Goal: Check status: Check status

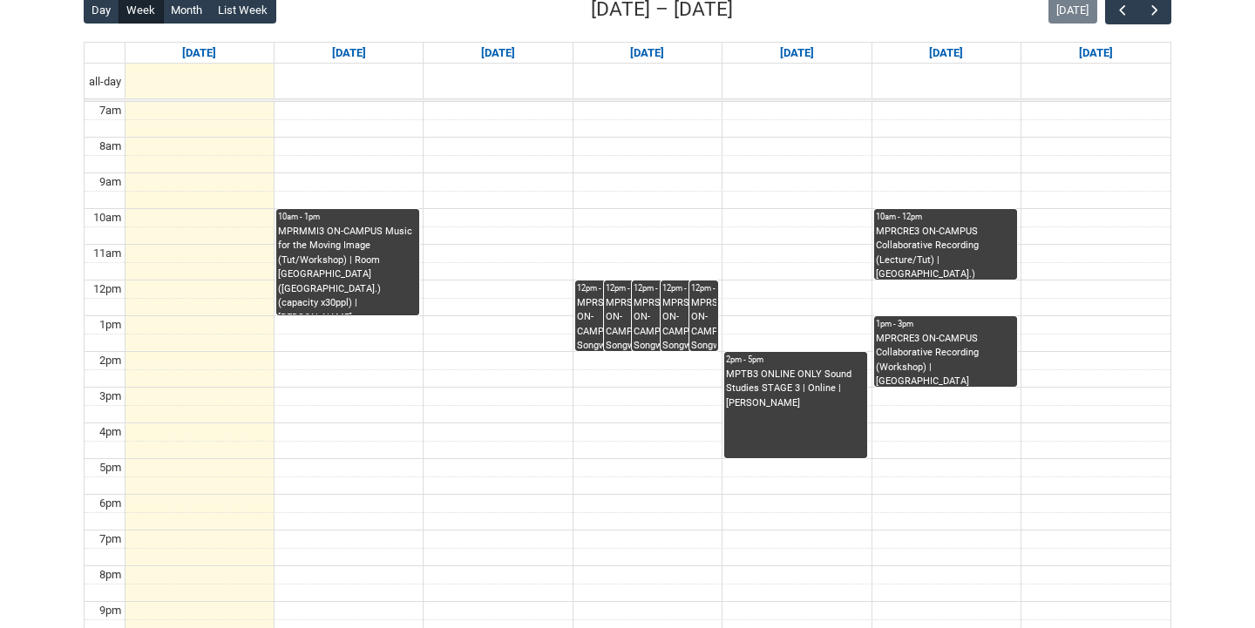
scroll to position [468, 0]
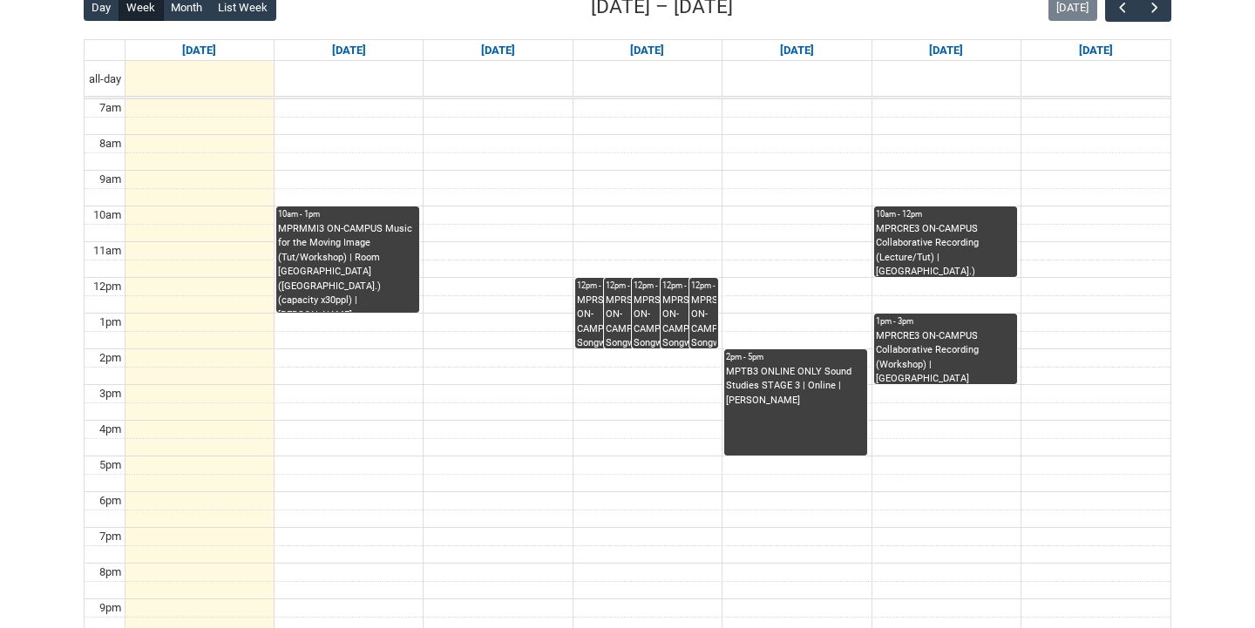
click at [328, 277] on div "MPRMMI3 ON-CAMPUS Music for the Moving Image (Tut/Workshop) | Room [GEOGRAPHIC_…" at bounding box center [347, 267] width 139 height 91
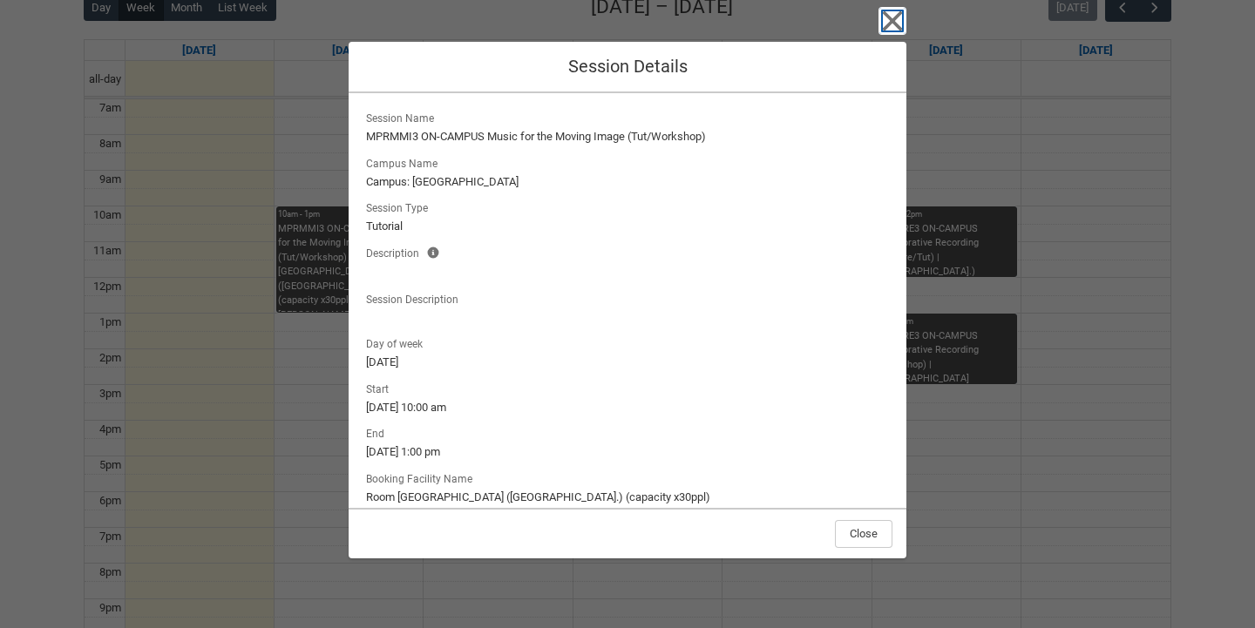
click at [890, 23] on icon "button" at bounding box center [893, 21] width 20 height 20
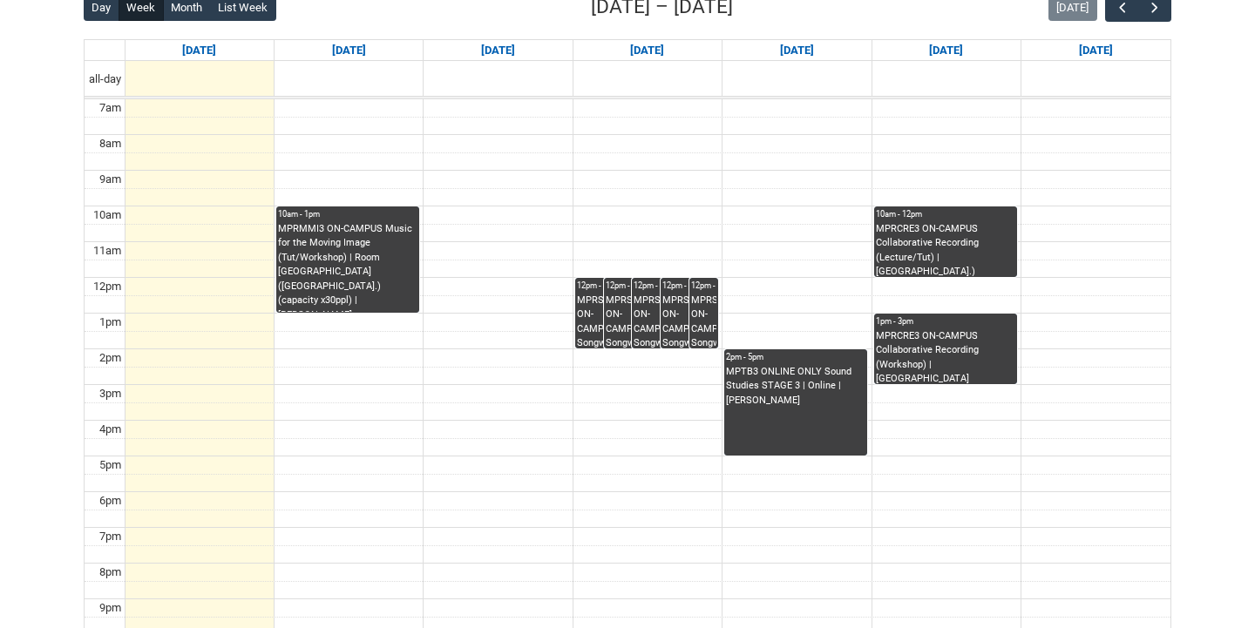
click at [630, 308] on div "MPRSPR3 ON-CAMPUS Songwriter Producer WED 12:00-2:00 | Ensemble Room 4 (Brunswi…" at bounding box center [633, 321] width 54 height 55
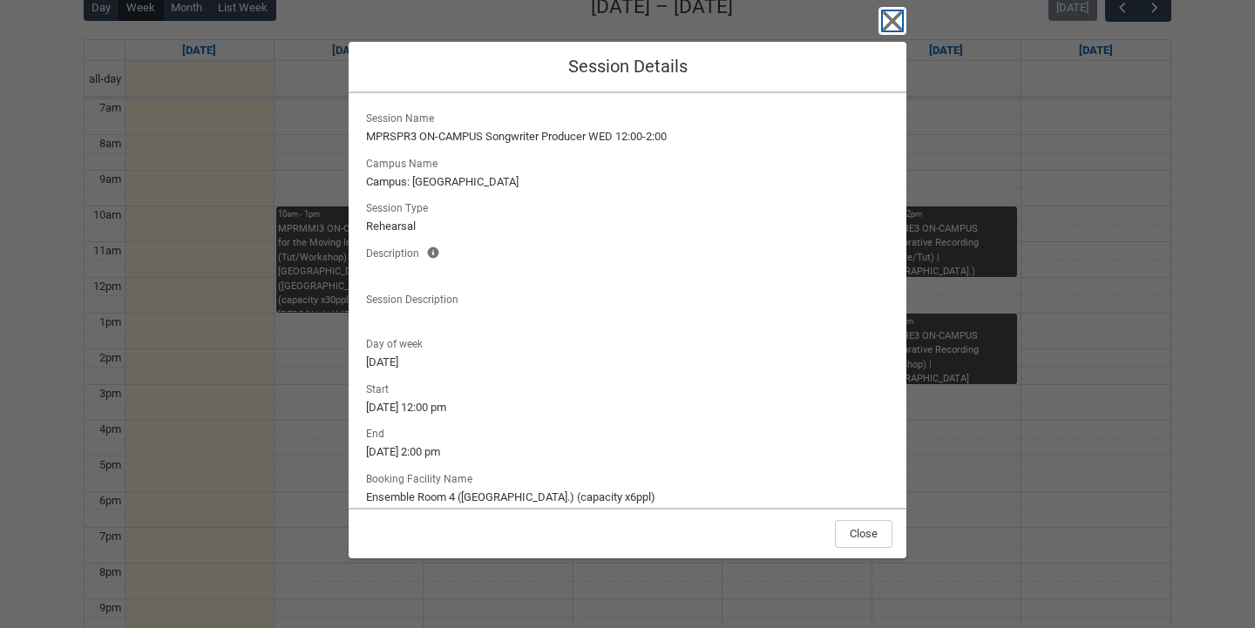
click at [885, 28] on icon "button" at bounding box center [893, 21] width 20 height 20
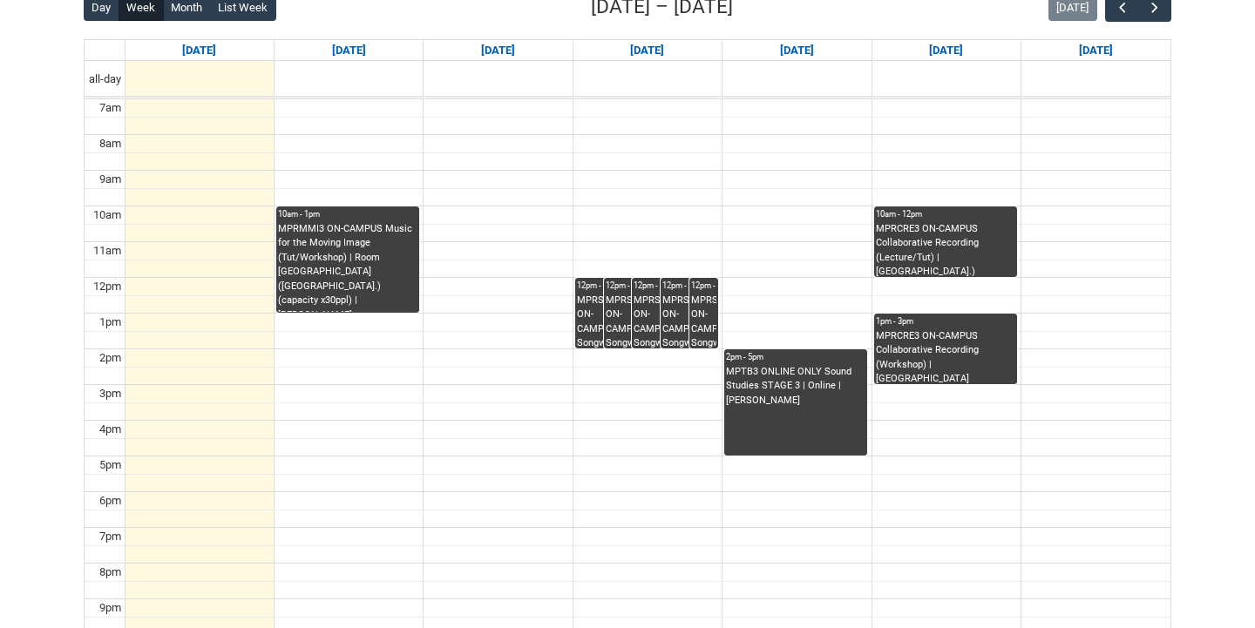
click at [765, 367] on div "MPTB3 ONLINE ONLY Sound Studies STAGE 3 | Online | Michael Hewes" at bounding box center [795, 387] width 139 height 44
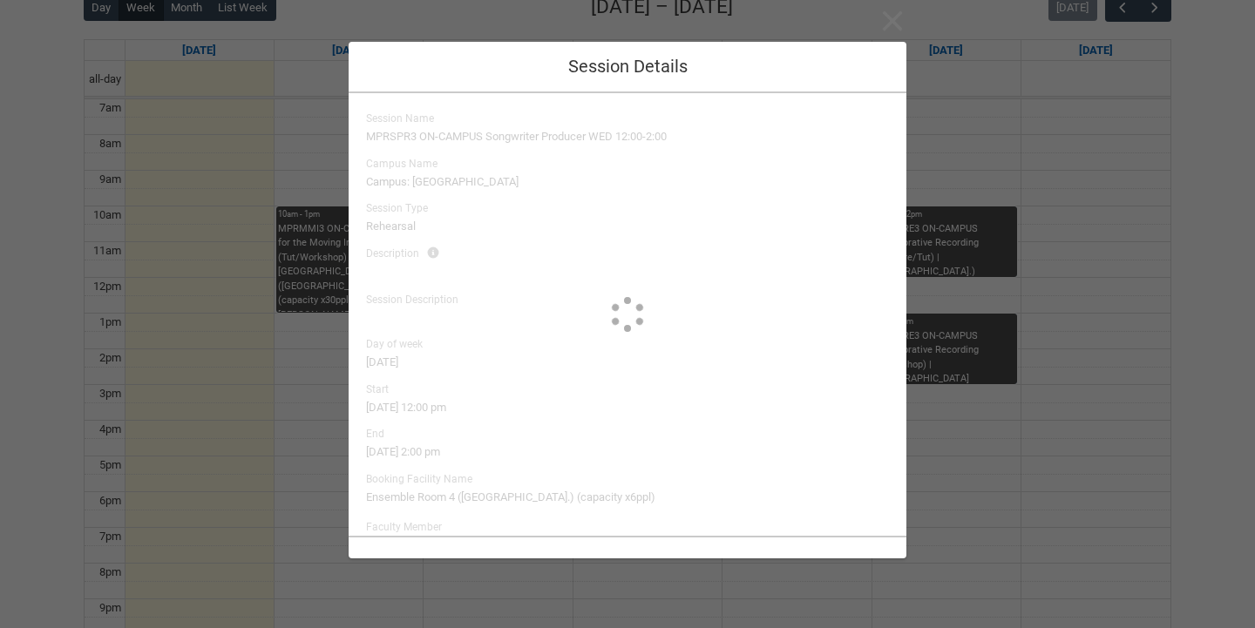
type input "Michael Hewes"
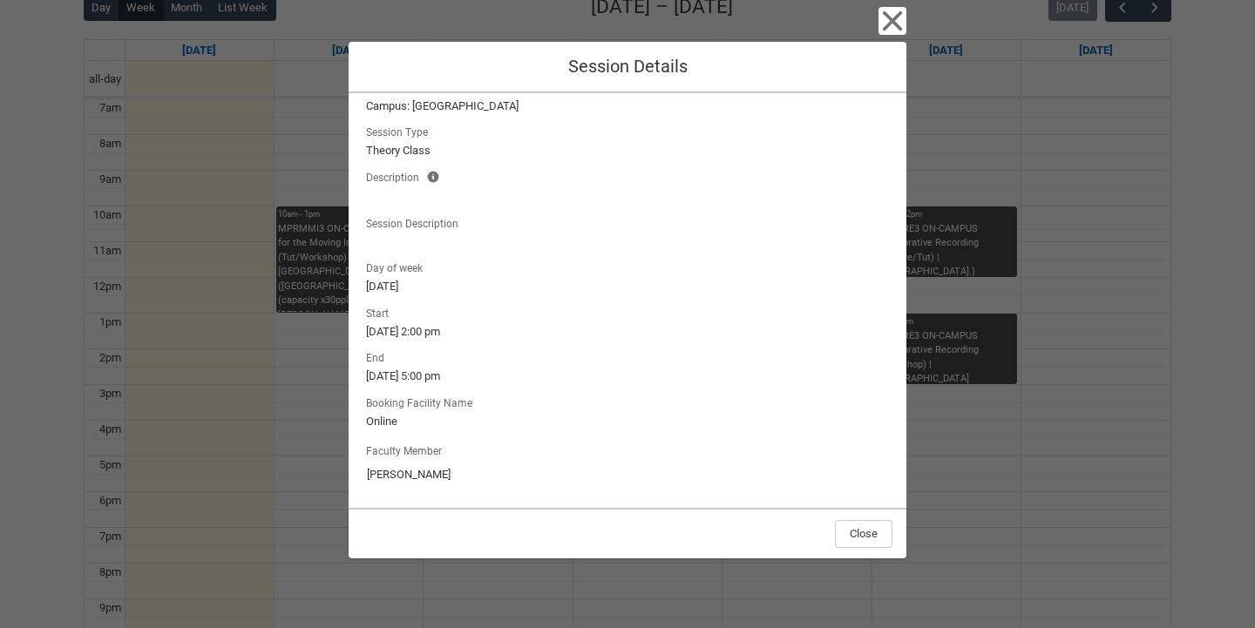
scroll to position [0, 0]
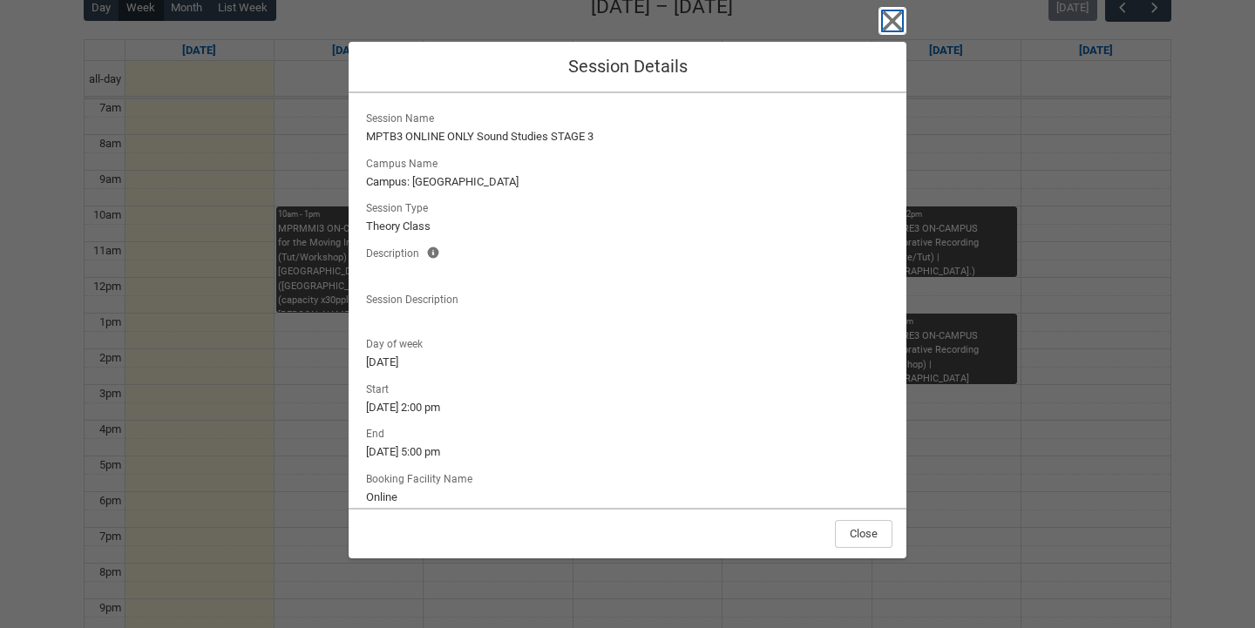
click at [895, 23] on icon "button" at bounding box center [893, 21] width 20 height 20
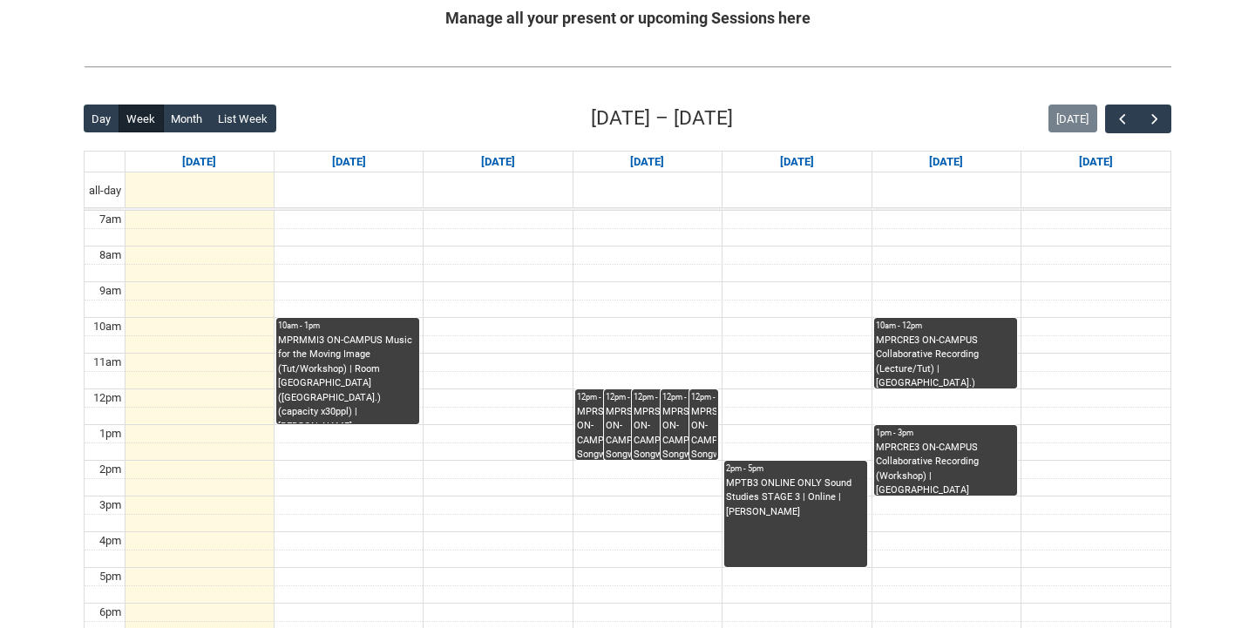
scroll to position [338, 0]
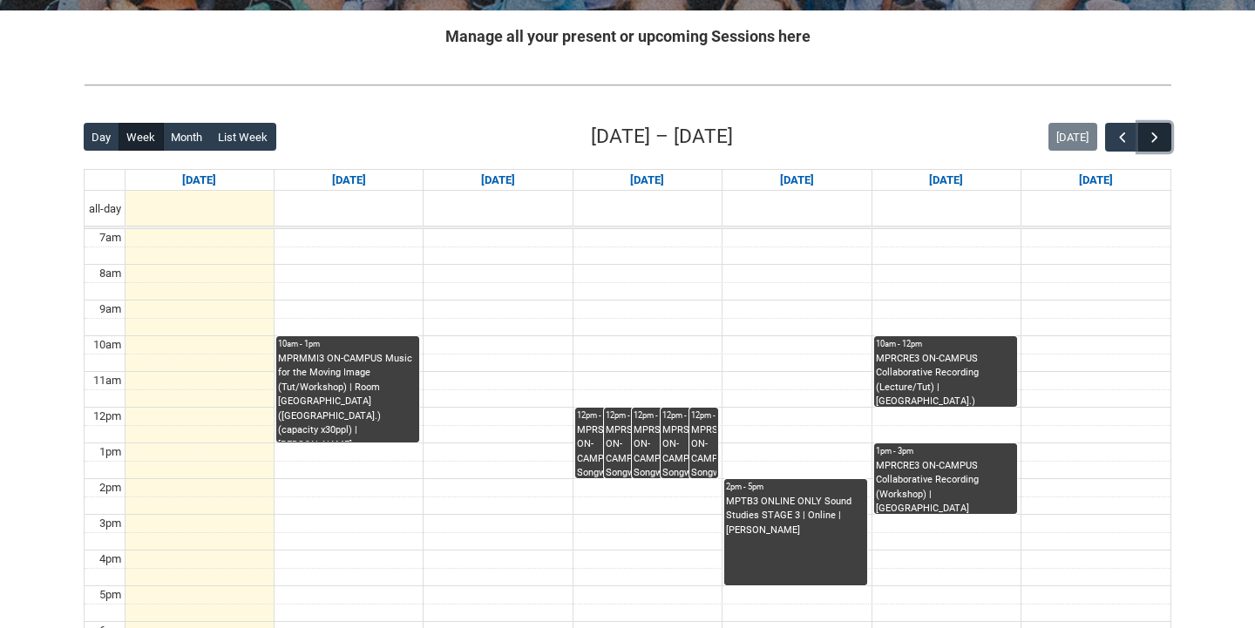
click at [1160, 135] on span "button" at bounding box center [1154, 137] width 17 height 17
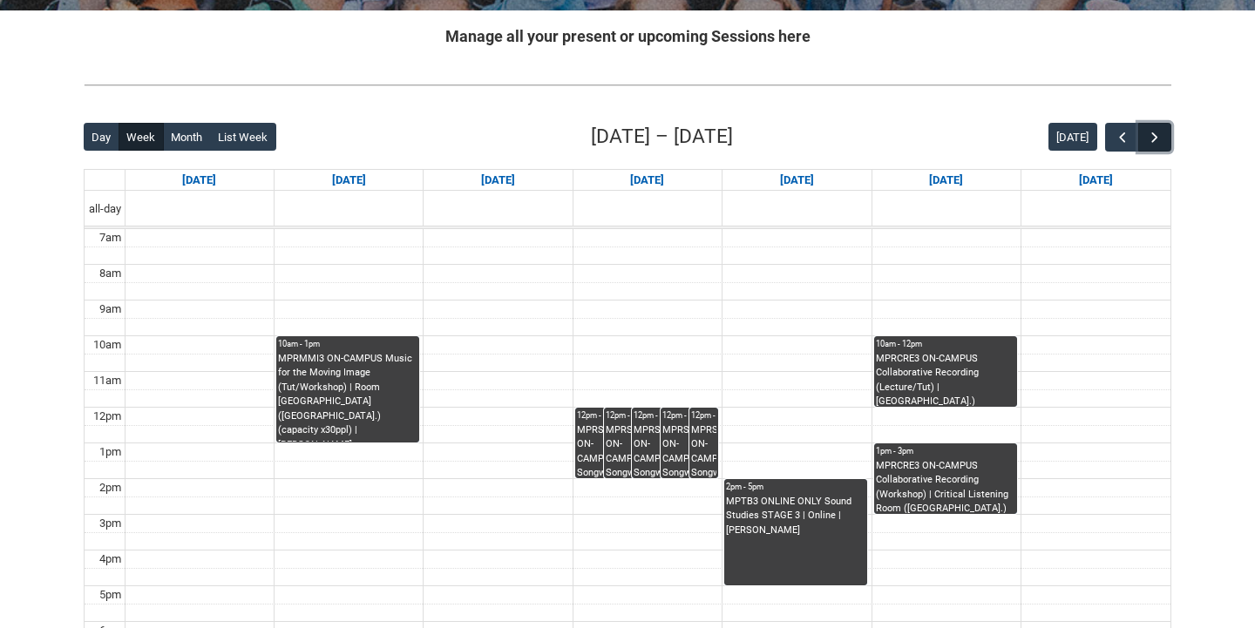
click at [1155, 134] on span "button" at bounding box center [1154, 137] width 17 height 17
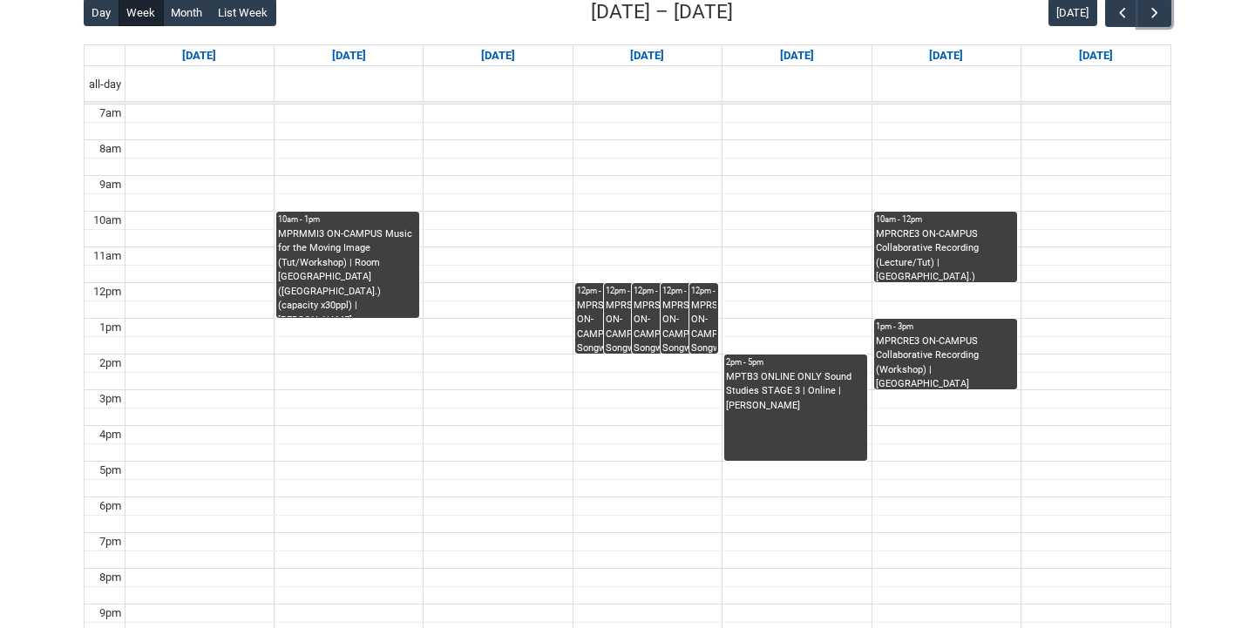
scroll to position [457, 0]
